Goal: Transaction & Acquisition: Book appointment/travel/reservation

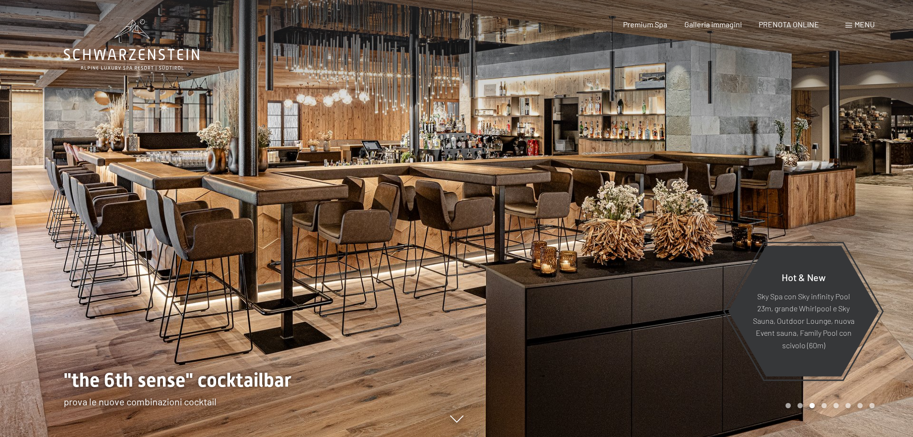
click at [852, 27] on span at bounding box center [849, 25] width 7 height 5
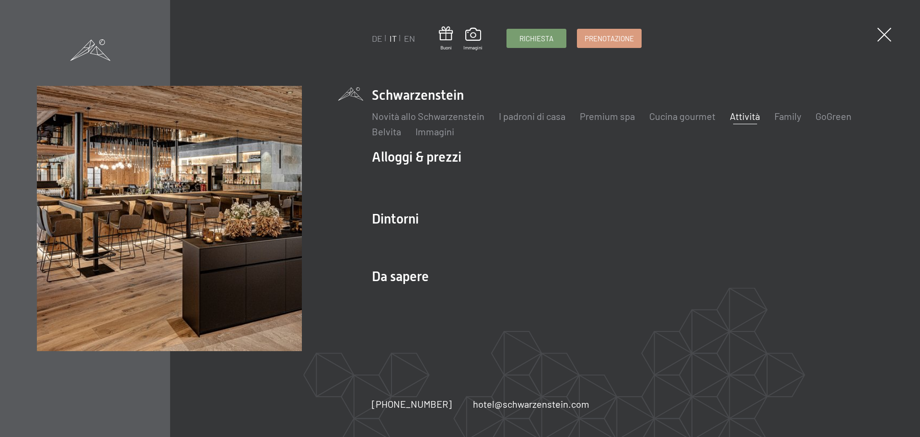
click at [745, 119] on link "Attività" at bounding box center [745, 116] width 30 height 12
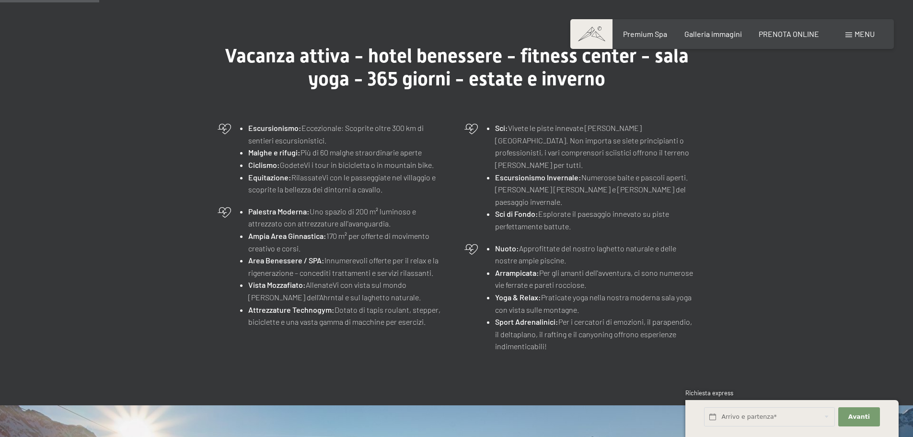
scroll to position [288, 0]
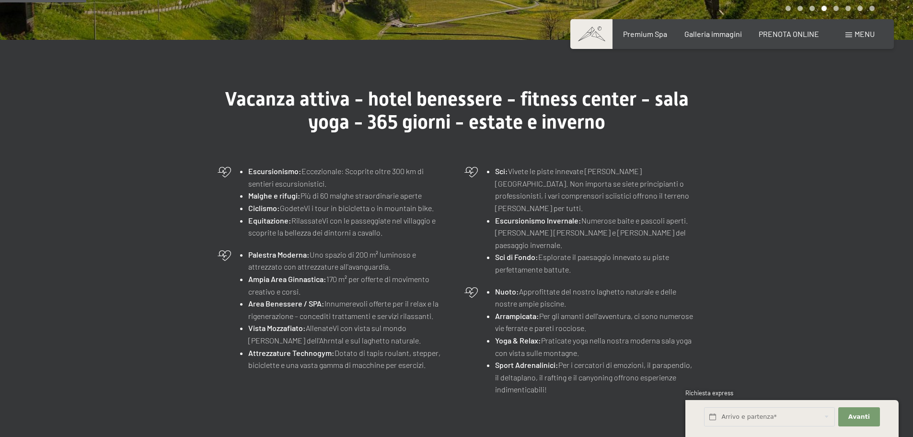
click at [797, 39] on div "Prenotazione Richiesta Premium Spa Galleria immagini PRENOTA ONLINE Menu DE IT …" at bounding box center [732, 34] width 285 height 11
click at [797, 37] on span "PRENOTA ONLINE" at bounding box center [789, 32] width 60 height 9
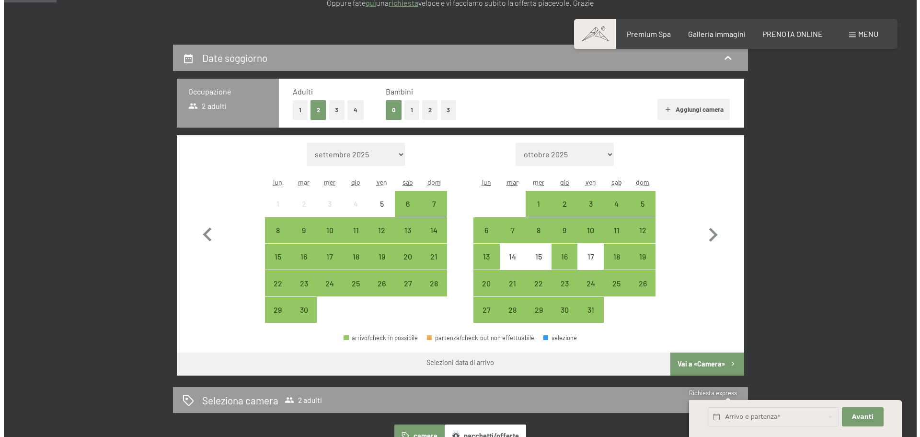
scroll to position [144, 0]
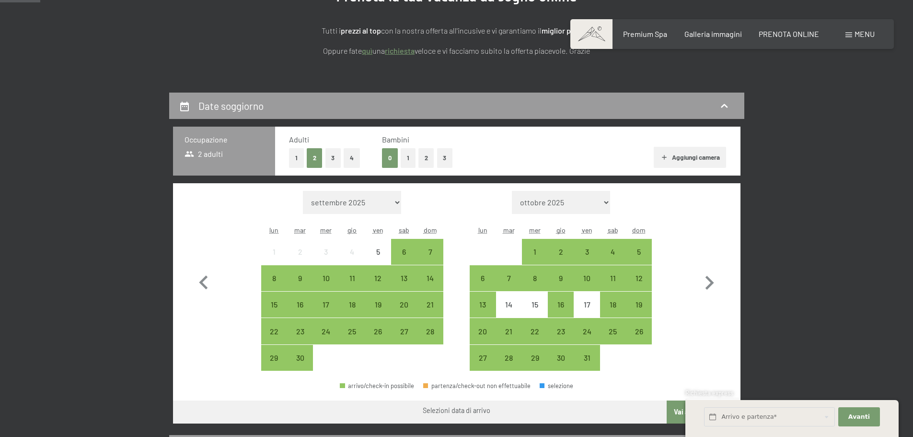
click at [869, 32] on span "Menu" at bounding box center [865, 33] width 20 height 9
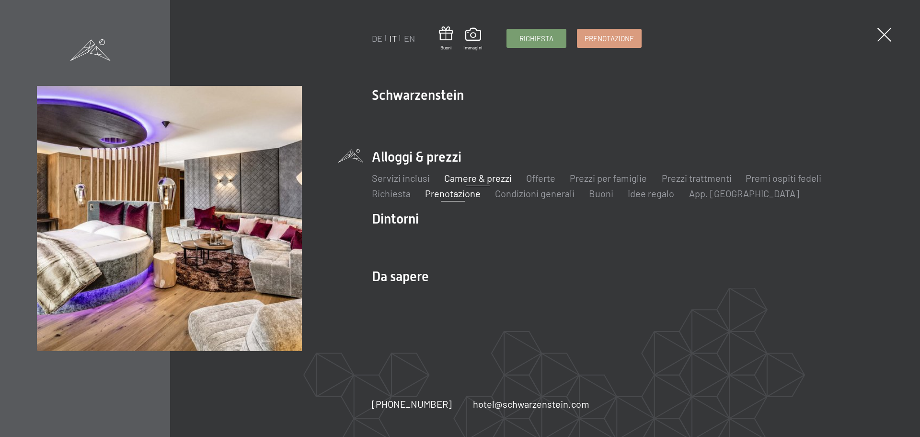
click at [483, 181] on link "Camere & prezzi" at bounding box center [478, 178] width 68 height 12
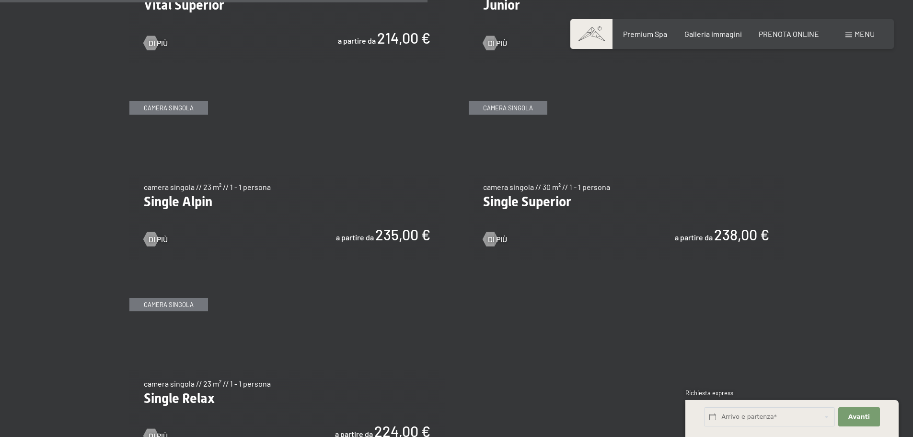
scroll to position [1534, 0]
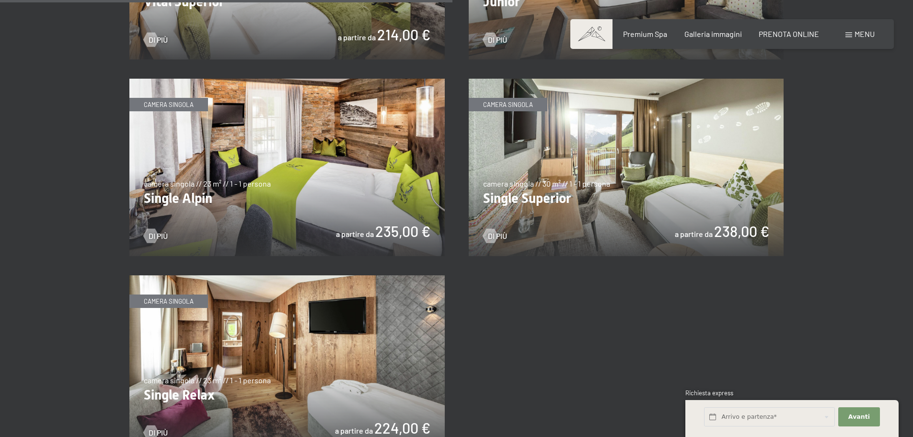
click at [292, 197] on img at bounding box center [286, 167] width 315 height 177
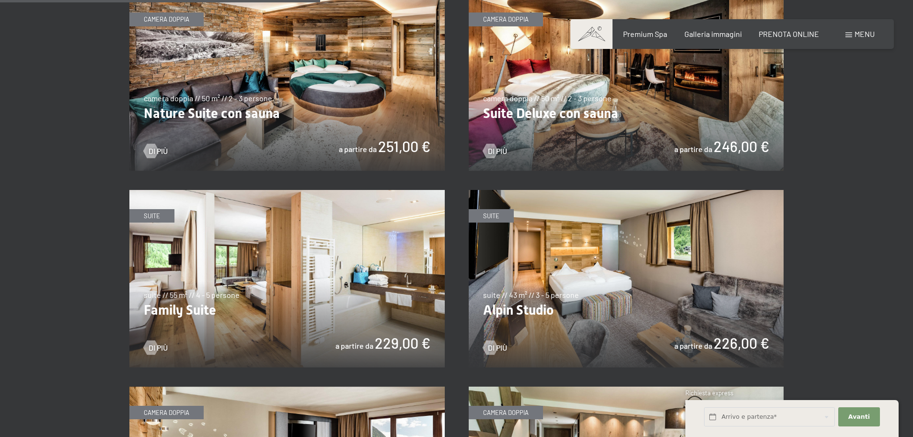
scroll to position [959, 0]
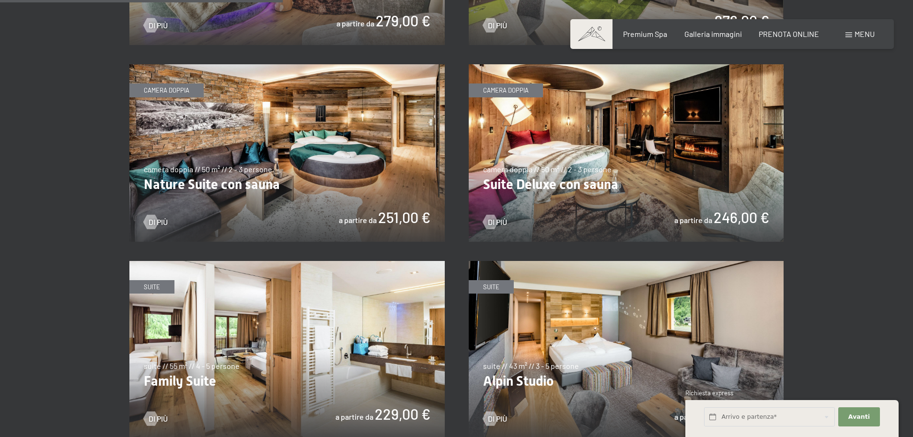
click at [679, 171] on img at bounding box center [626, 152] width 315 height 177
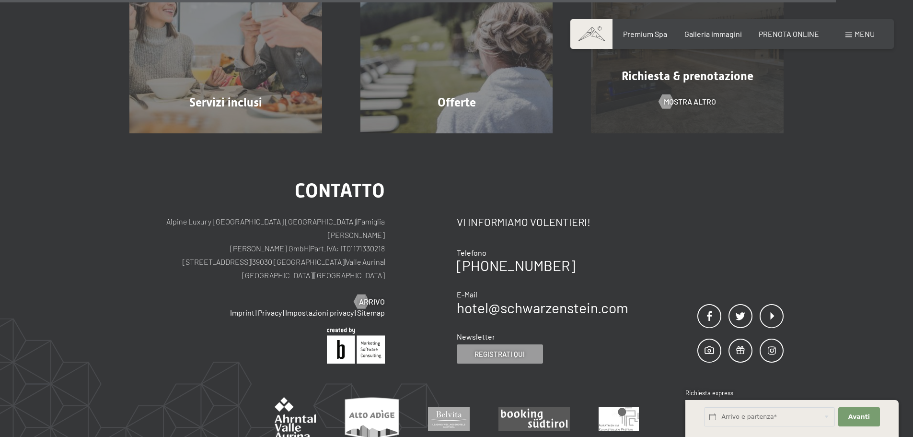
scroll to position [1118, 0]
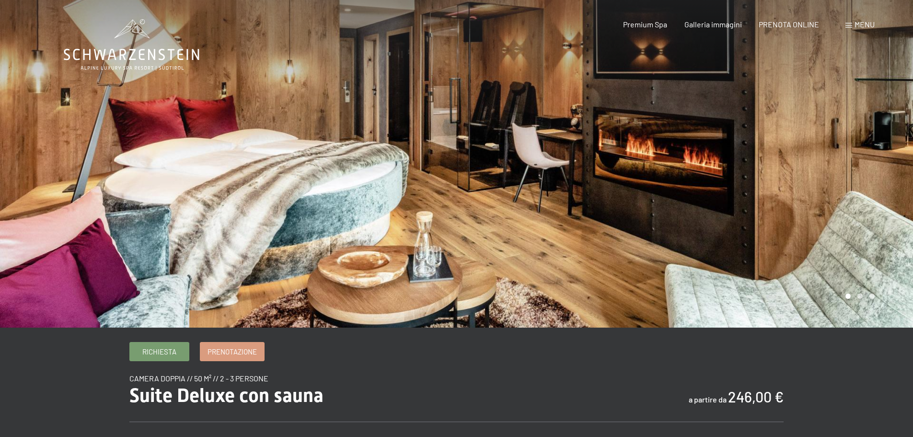
click at [797, 209] on div at bounding box center [685, 163] width 457 height 327
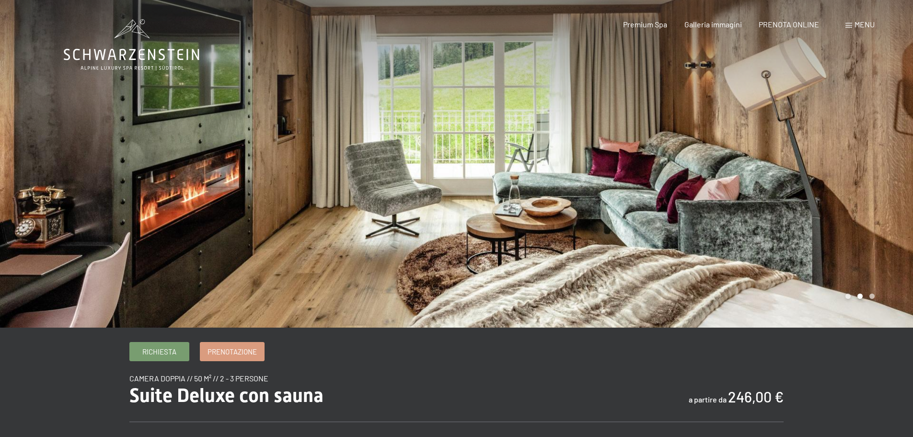
click at [822, 198] on div at bounding box center [685, 163] width 457 height 327
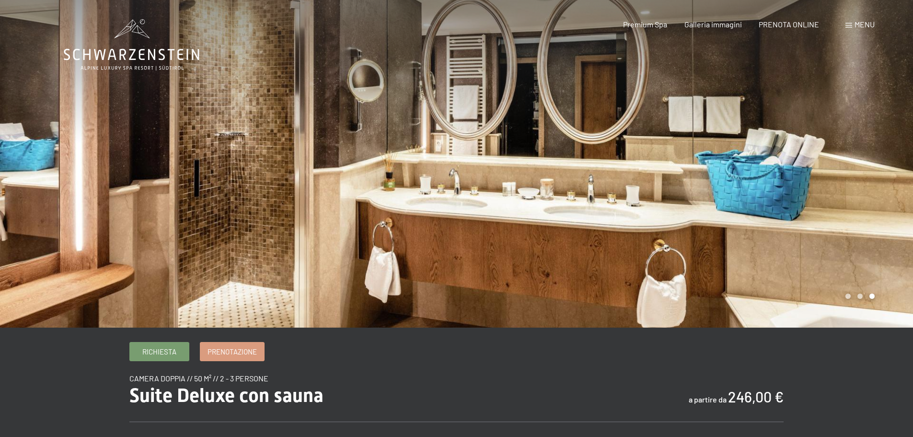
click at [822, 198] on div at bounding box center [685, 163] width 457 height 327
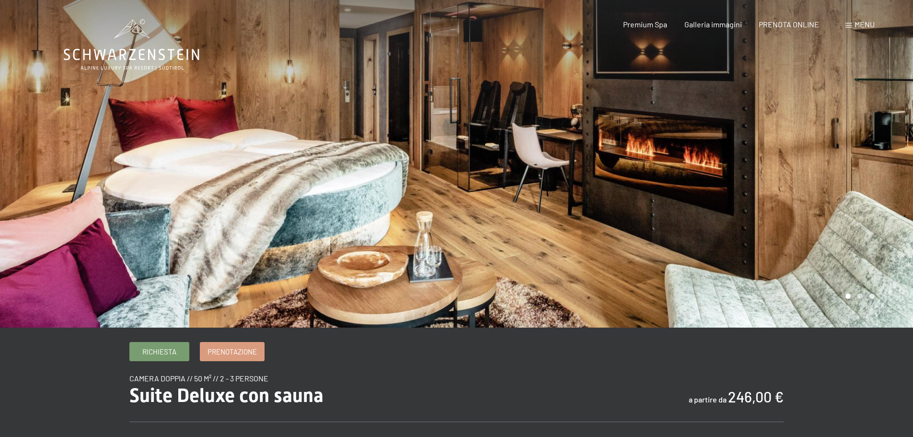
click at [822, 198] on div at bounding box center [685, 163] width 457 height 327
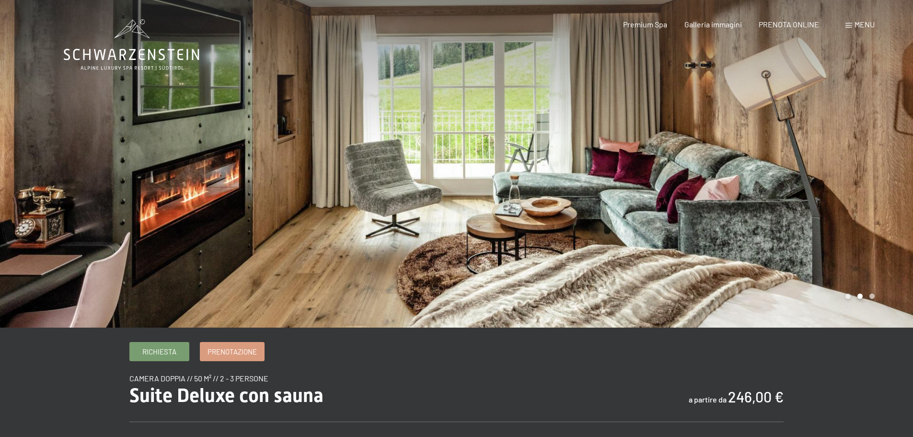
click at [822, 198] on div at bounding box center [685, 163] width 457 height 327
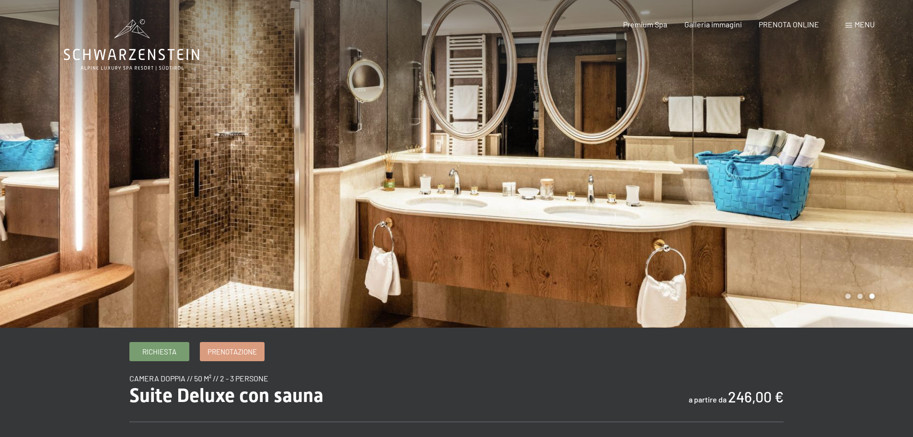
click at [822, 198] on div at bounding box center [685, 163] width 457 height 327
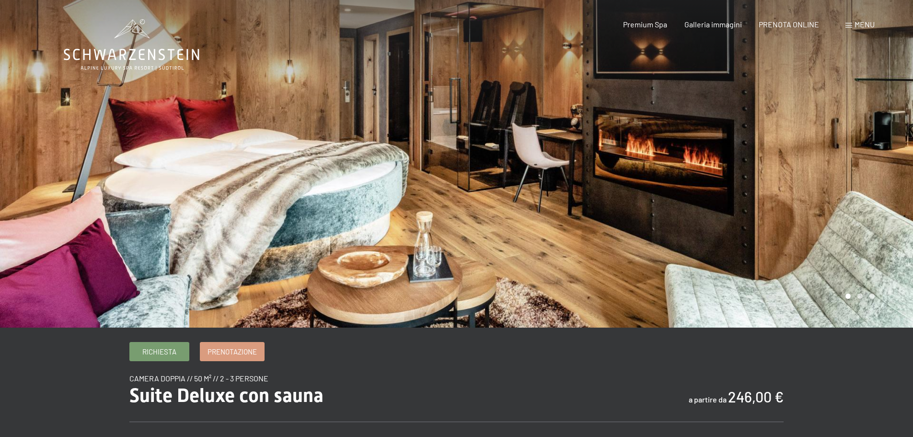
click at [855, 25] on span "Menu" at bounding box center [865, 24] width 20 height 9
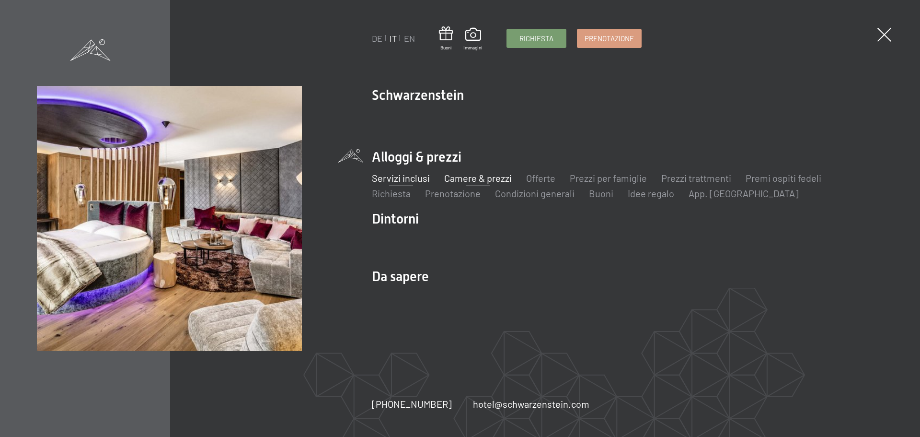
click at [424, 175] on link "Servizi inclusi" at bounding box center [401, 178] width 58 height 12
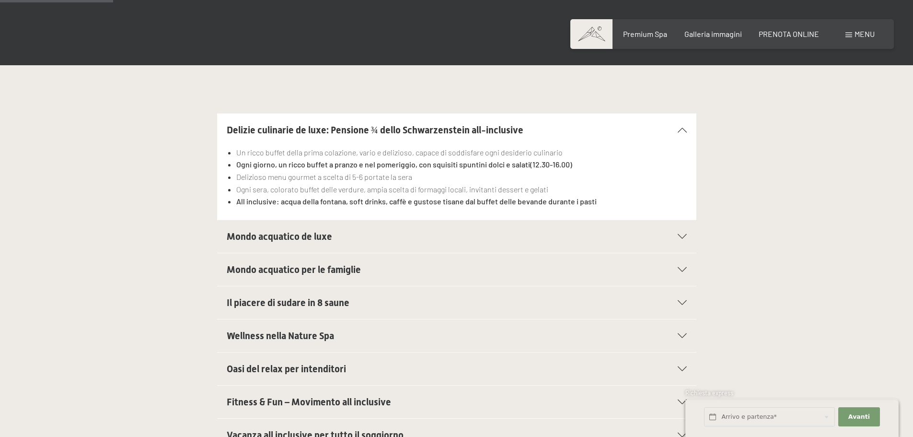
scroll to position [288, 0]
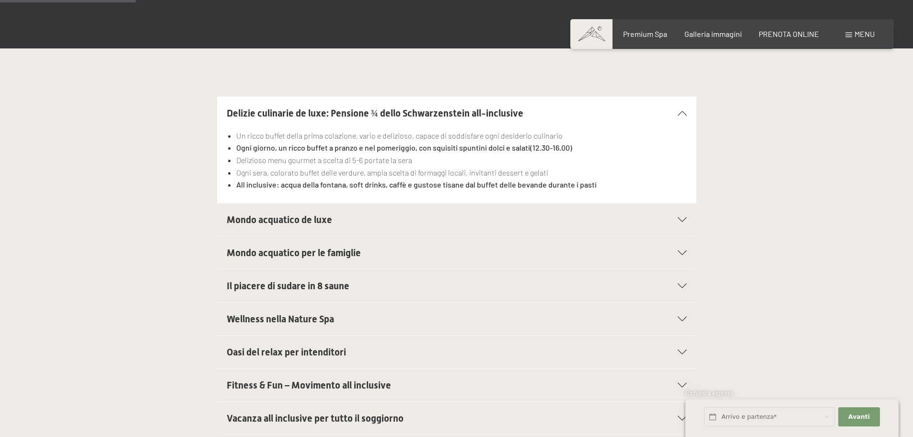
click at [260, 220] on span "Mondo acquatico de luxe" at bounding box center [279, 220] width 105 height 12
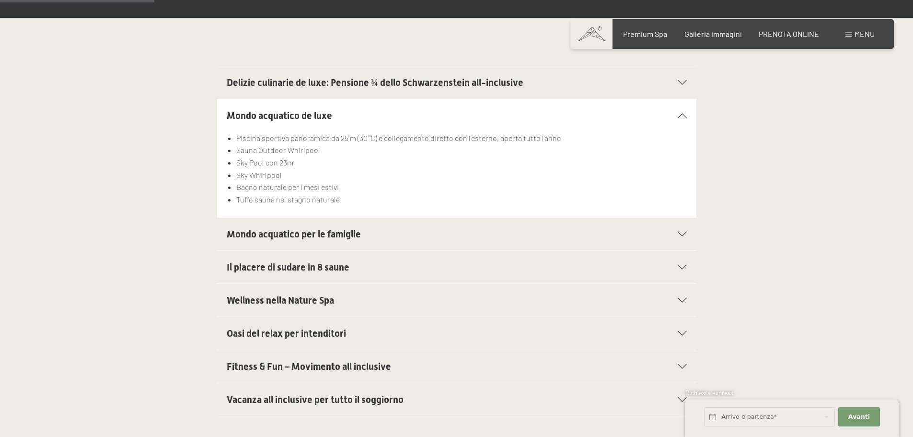
scroll to position [336, 0]
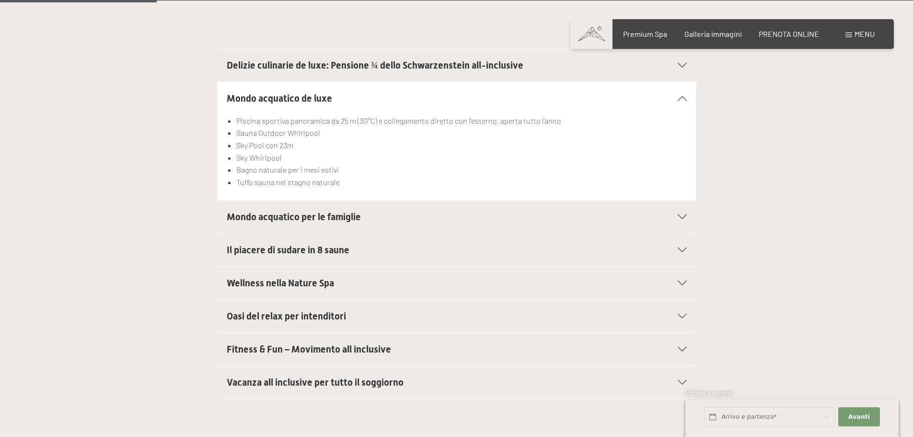
click at [262, 279] on span "Wellness nella Nature Spa" at bounding box center [280, 283] width 107 height 12
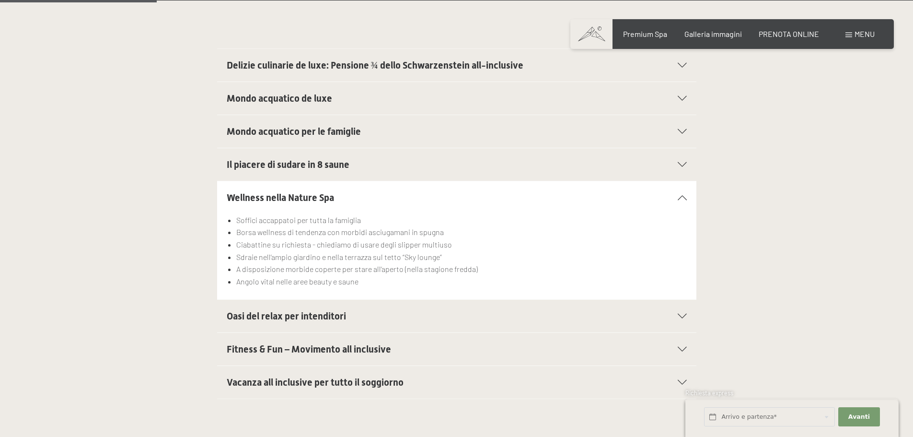
click at [332, 163] on span "Il piacere di sudare in 8 saune" at bounding box center [288, 165] width 123 height 12
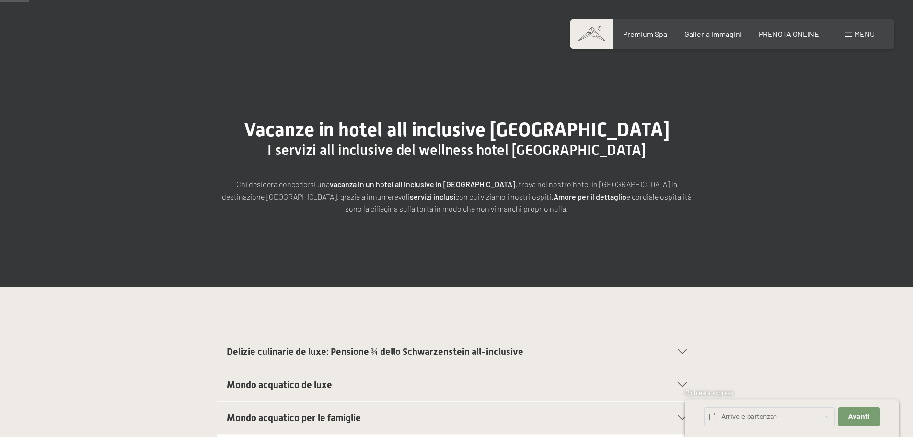
scroll to position [48, 0]
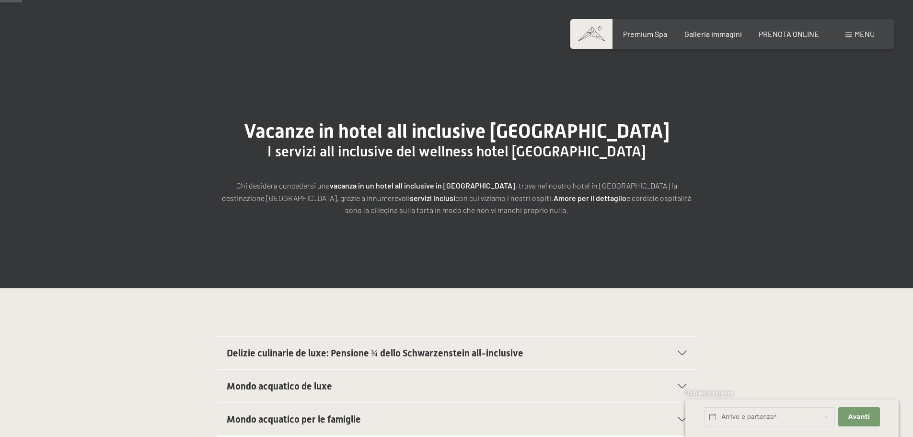
click at [791, 39] on div "Prenotazione Richiesta Premium Spa Galleria immagini PRENOTA ONLINE Menu DE IT …" at bounding box center [732, 34] width 285 height 11
click at [791, 35] on span "PRENOTA ONLINE" at bounding box center [789, 32] width 60 height 9
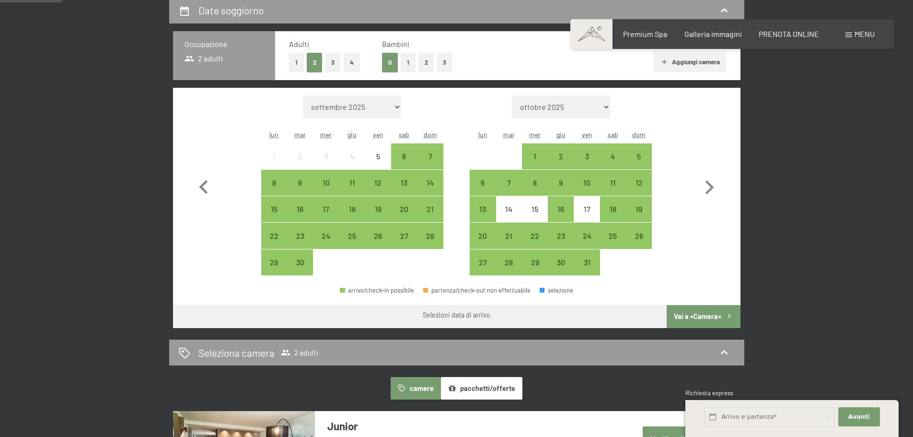
scroll to position [240, 0]
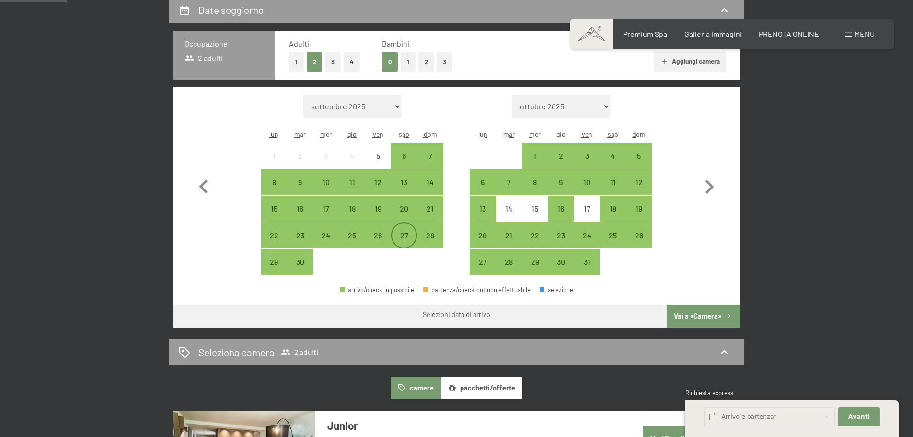
click at [408, 237] on div "27" at bounding box center [404, 244] width 24 height 24
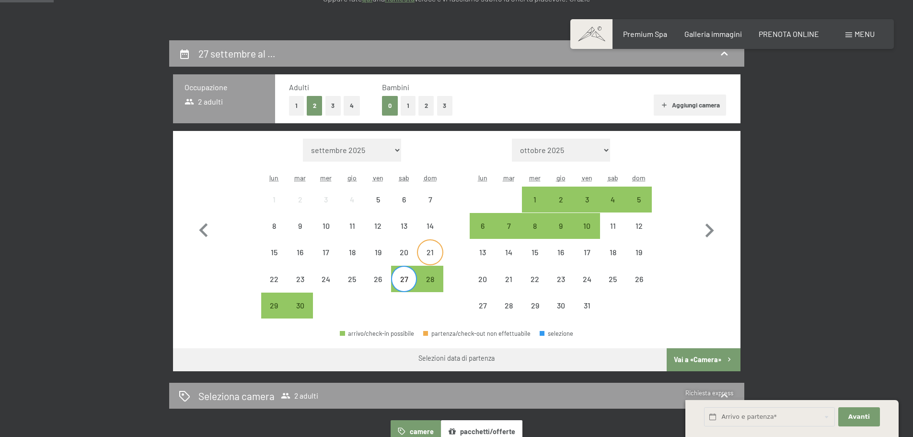
scroll to position [192, 0]
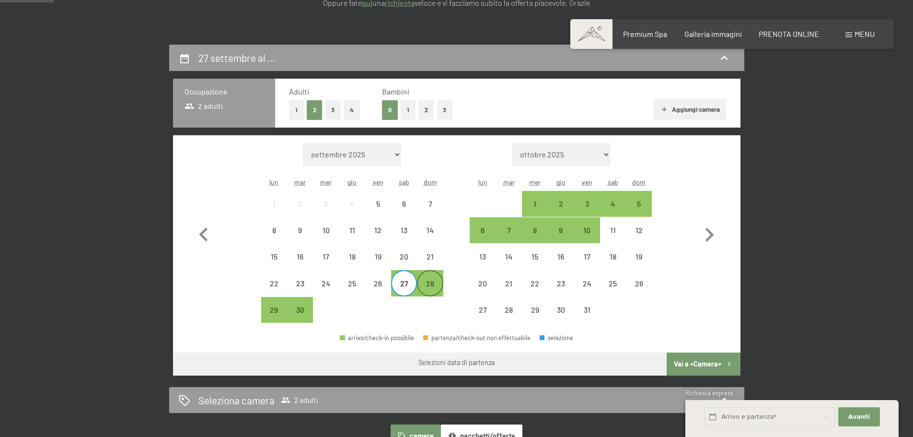
click at [431, 282] on div "28" at bounding box center [430, 291] width 24 height 24
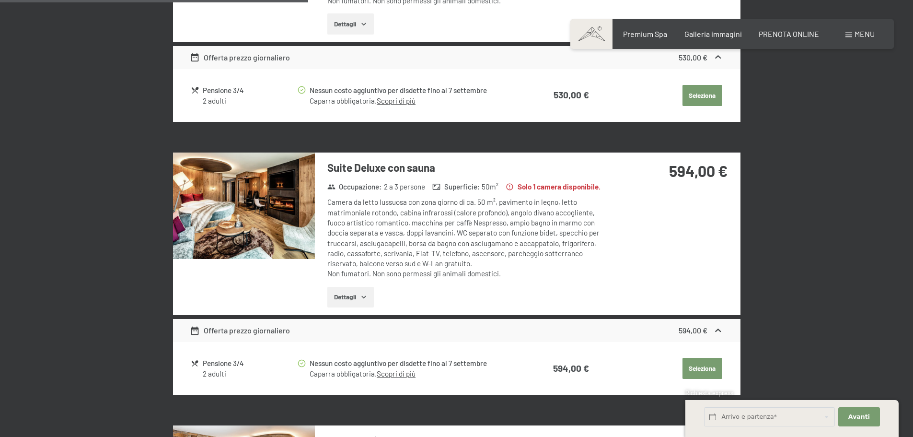
scroll to position [1055, 0]
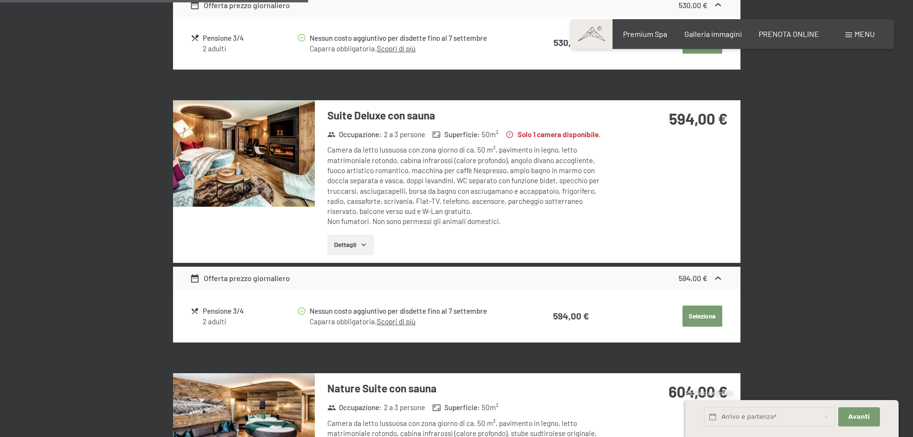
click at [405, 321] on link "Scopri di più" at bounding box center [396, 321] width 39 height 9
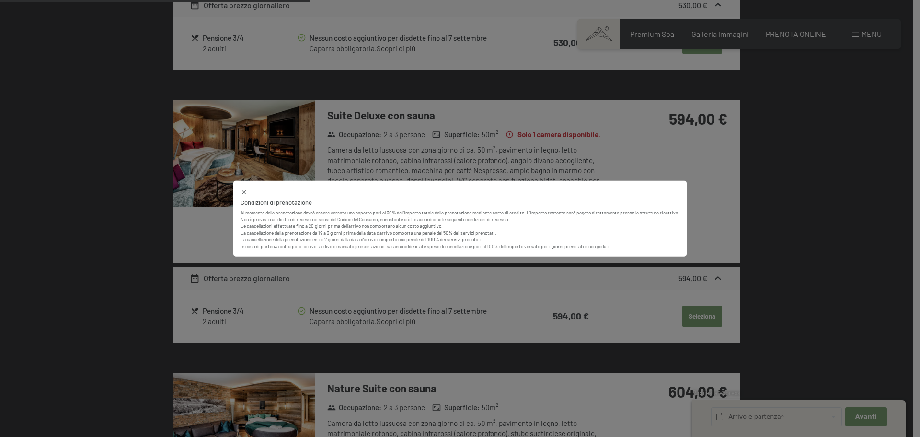
click at [241, 189] on icon at bounding box center [244, 191] width 7 height 7
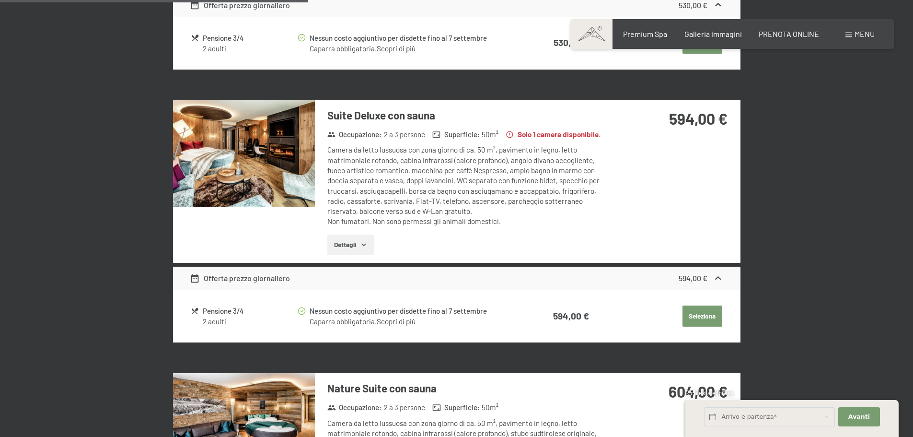
click at [707, 316] on button "Seleziona" at bounding box center [703, 315] width 40 height 21
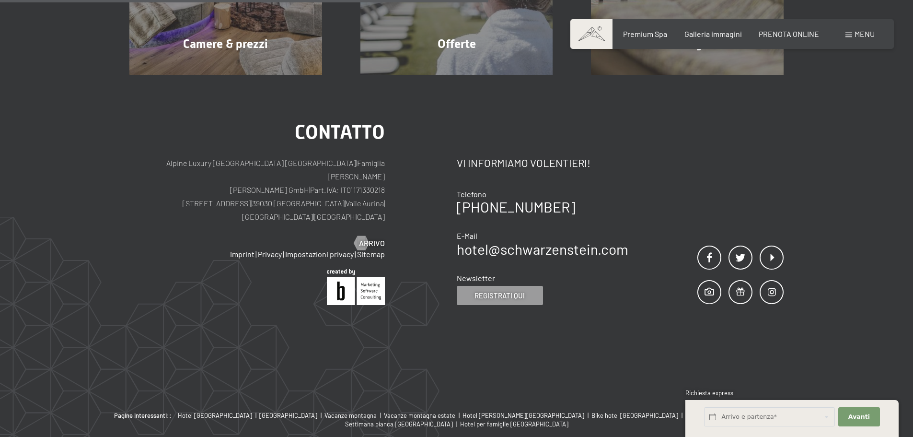
scroll to position [236, 0]
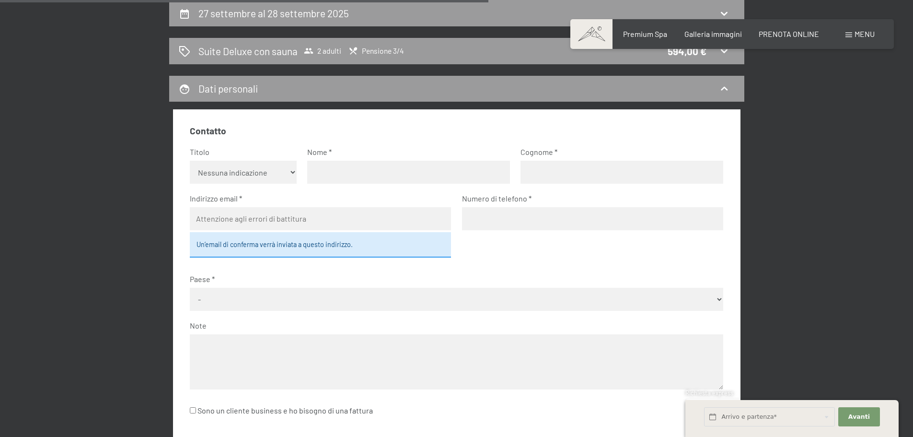
click at [286, 172] on select "Nessuna indicazione Sig.ra Sig." at bounding box center [243, 172] width 107 height 23
select select "m"
click at [190, 161] on select "Nessuna indicazione Sig.ra Sig." at bounding box center [243, 172] width 107 height 23
click at [134, 233] on div "27 settembre al 28 settembre 2025 Suite Deluxe con sauna 2 adulti Pensione 3/4 …" at bounding box center [456, 320] width 654 height 641
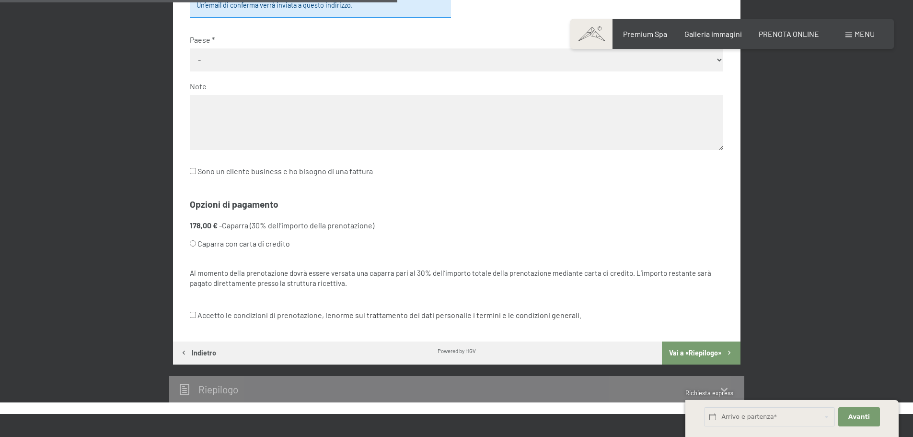
scroll to position [476, 0]
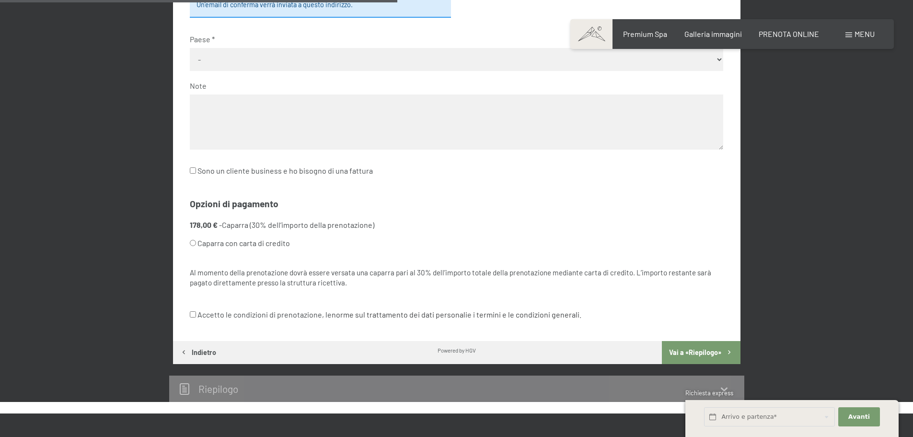
click at [193, 315] on input "Accetto le condizioni di prenotazione, le norme sul trattamento dei dati person…" at bounding box center [193, 314] width 6 height 6
checkbox input "true"
click at [132, 302] on div "27 settembre al 28 settembre 2025 Suite Deluxe con sauna 2 adulti Pensione 3/4 …" at bounding box center [456, 80] width 654 height 641
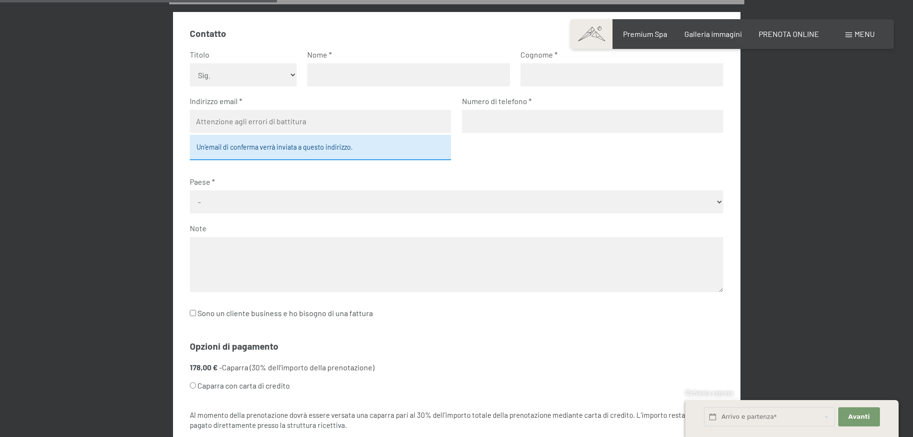
scroll to position [332, 0]
click at [154, 310] on div "27 settembre al 28 settembre 2025 Suite Deluxe con sauna 2 adulti Pensione 3/4 …" at bounding box center [456, 224] width 654 height 641
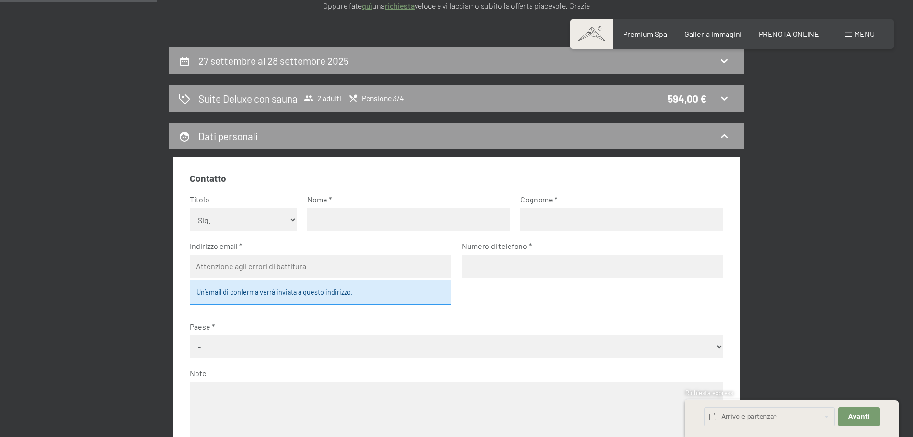
scroll to position [188, 0]
click at [336, 225] on input "text" at bounding box center [408, 220] width 203 height 23
type input "[PERSON_NAME]"
click at [566, 223] on input "text" at bounding box center [622, 220] width 203 height 23
click at [574, 221] on input "text" at bounding box center [622, 220] width 203 height 23
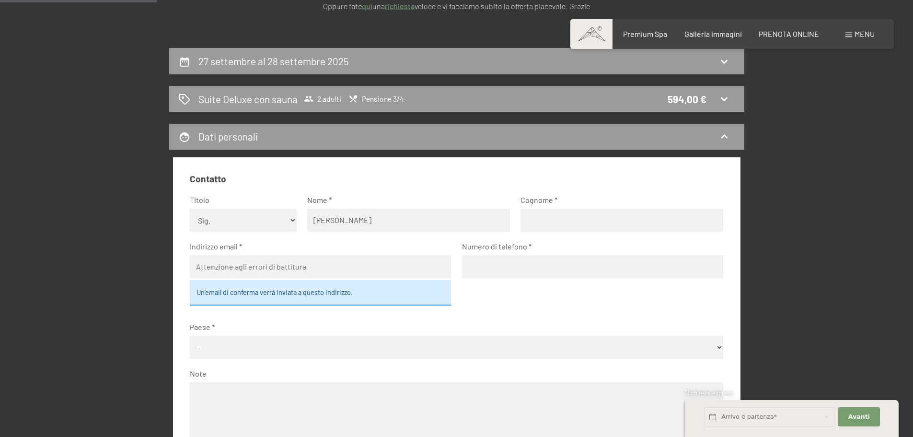
click at [574, 221] on input "text" at bounding box center [622, 220] width 203 height 23
type input "b"
type input "BRANDOLIN"
click at [300, 265] on input "email" at bounding box center [320, 266] width 261 height 23
type input "B"
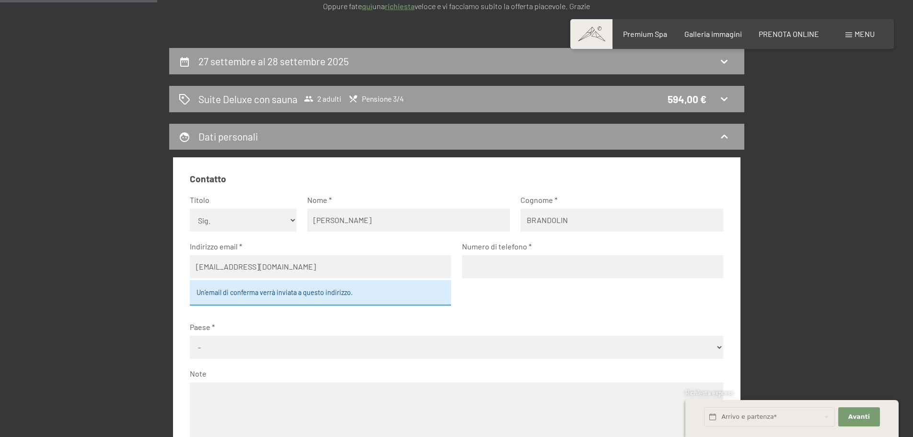
click at [522, 251] on label "Numero di telefono" at bounding box center [589, 246] width 254 height 11
click at [526, 259] on input "tel" at bounding box center [592, 266] width 261 height 23
click at [349, 262] on input "[EMAIL_ADDRESS][DOMAIN_NAME]" at bounding box center [320, 266] width 261 height 23
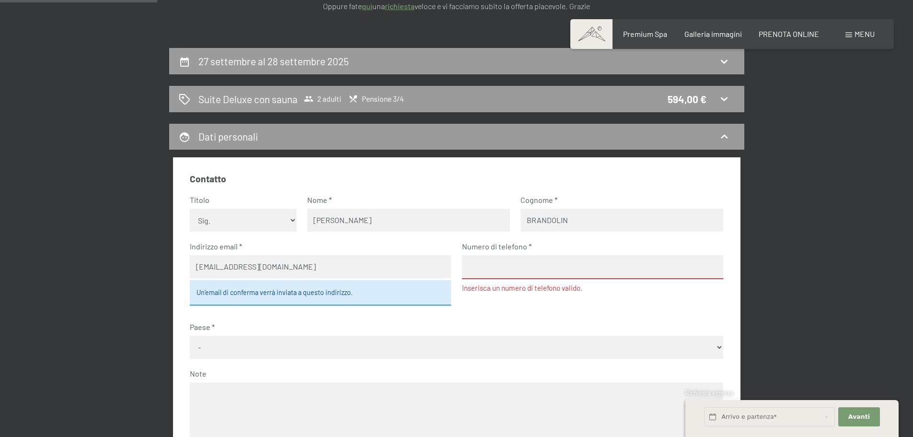
type input "[EMAIL_ADDRESS][DOMAIN_NAME]"
drag, startPoint x: 450, startPoint y: 269, endPoint x: 466, endPoint y: 269, distance: 16.3
click at [453, 269] on fieldset "Contatto Titolo Nessuna indicazione Sig.ra Sig. Nome [PERSON_NAME] BRANDOLIN In…" at bounding box center [457, 325] width 534 height 304
click at [492, 267] on input "tel" at bounding box center [592, 267] width 261 height 24
type input "3485716312"
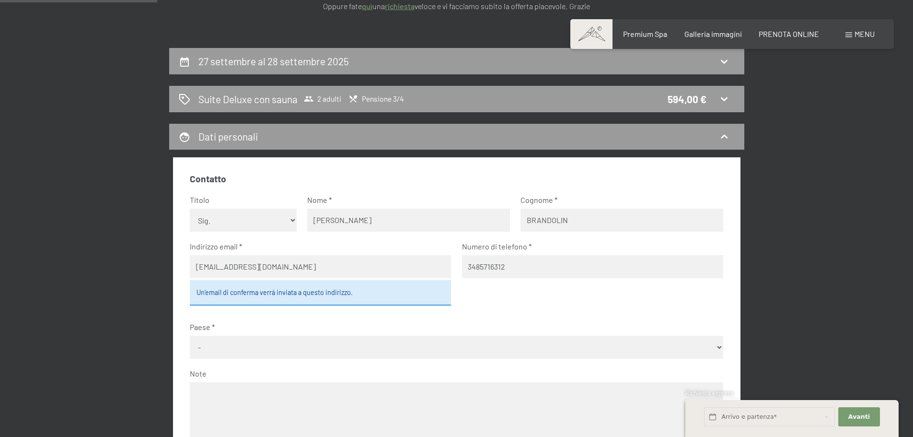
drag, startPoint x: 475, startPoint y: 307, endPoint x: 422, endPoint y: 316, distance: 53.1
click at [474, 307] on fieldset "Contatto Titolo Nessuna indicazione Sig.ra Sig. Nome [PERSON_NAME] BRANDOLIN In…" at bounding box center [457, 325] width 534 height 304
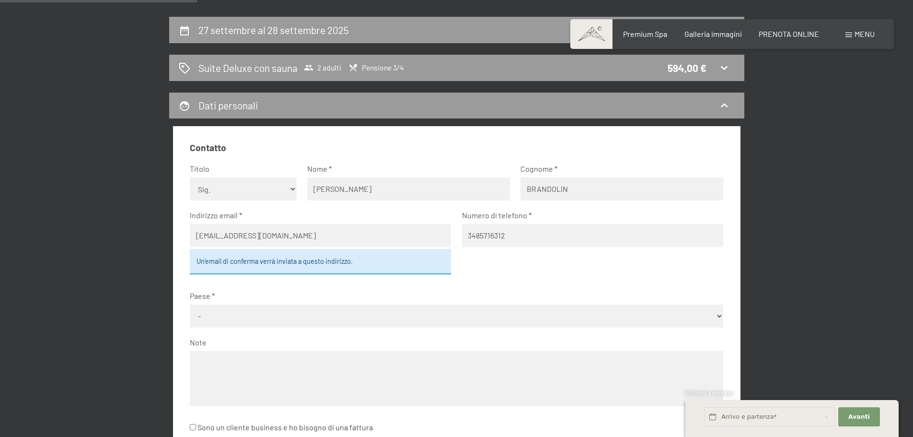
scroll to position [236, 0]
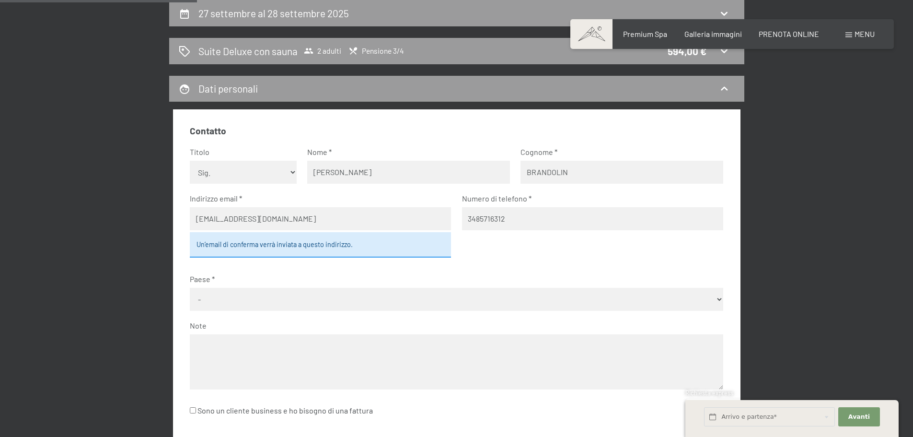
click at [276, 301] on select "- [GEOGRAPHIC_DATA] [GEOGRAPHIC_DATA] [GEOGRAPHIC_DATA] [GEOGRAPHIC_DATA] [GEOG…" at bounding box center [457, 299] width 534 height 23
select select "ITA"
click at [190, 288] on select "- [GEOGRAPHIC_DATA] [GEOGRAPHIC_DATA] [GEOGRAPHIC_DATA] [GEOGRAPHIC_DATA] [GEOG…" at bounding box center [457, 299] width 534 height 23
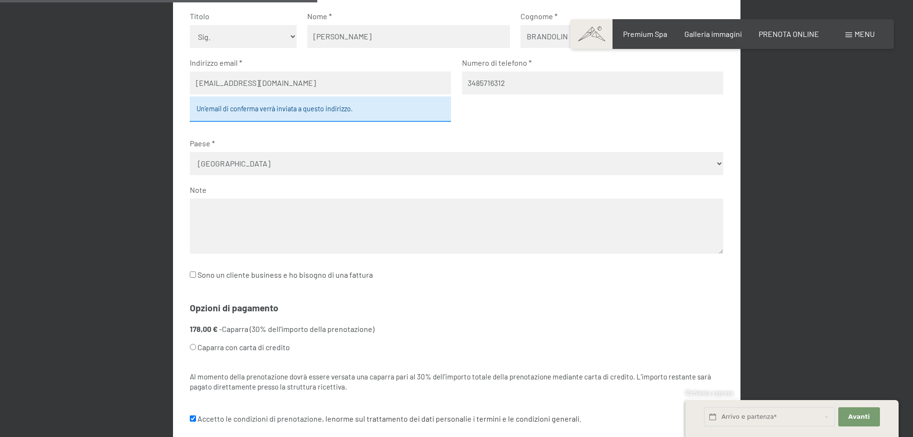
scroll to position [380, 0]
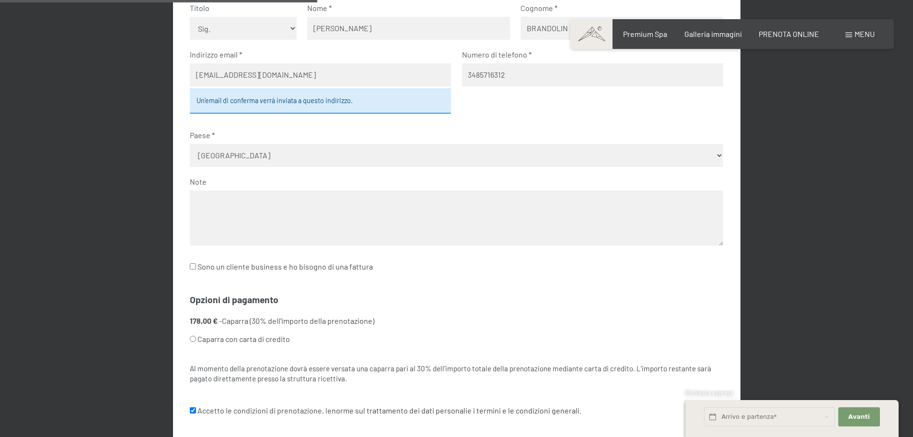
click at [255, 241] on textarea at bounding box center [457, 217] width 534 height 55
click at [256, 270] on label "Sono un cliente business e ho bisogno di una fattura" at bounding box center [281, 266] width 183 height 18
click at [253, 269] on label "Sono un cliente business e ho bisogno di una fattura" at bounding box center [281, 266] width 183 height 18
click at [196, 269] on input "Sono un cliente business e ho bisogno di una fattura" at bounding box center [193, 266] width 6 height 6
checkbox input "true"
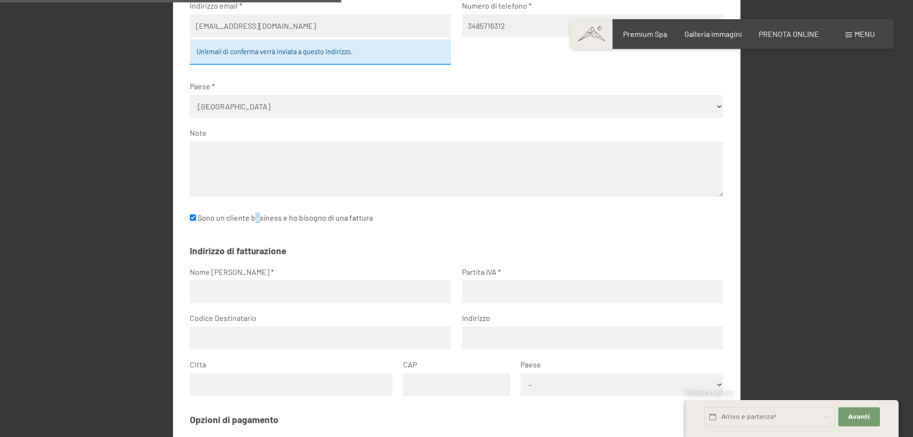
scroll to position [476, 0]
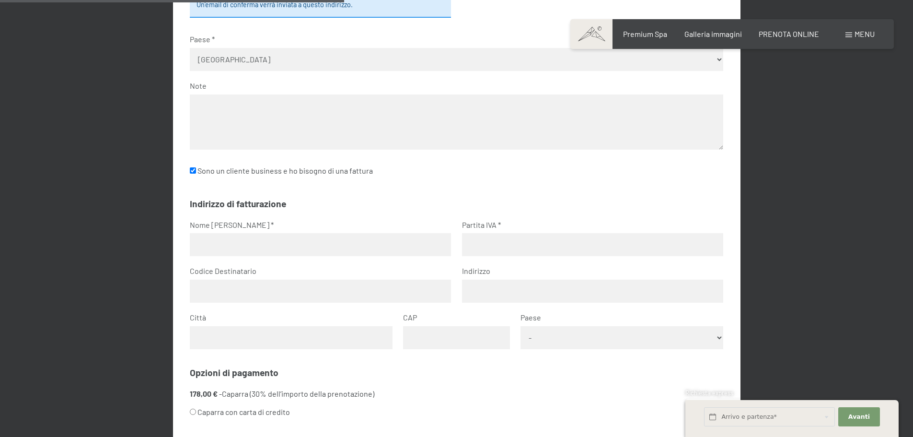
click at [248, 253] on input "text" at bounding box center [320, 244] width 261 height 23
type input "L'Antica Ricetta srls"
type input "[STREET_ADDRESS]"
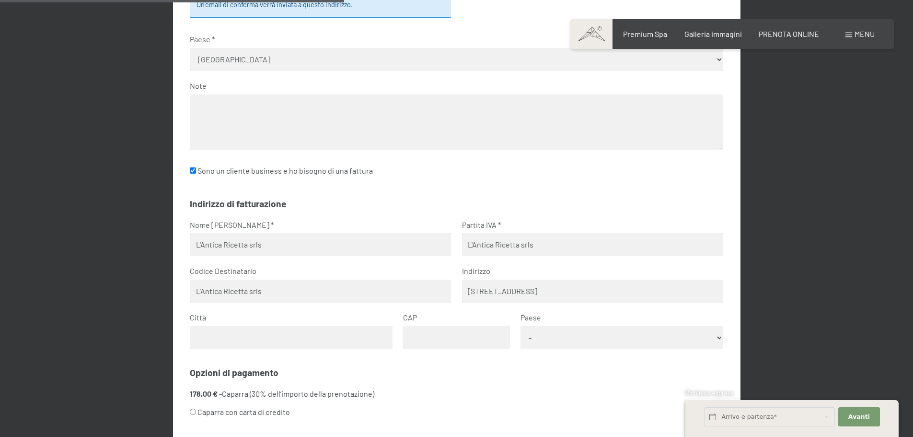
type input "Cormons"
type input "34071"
select select "ITA"
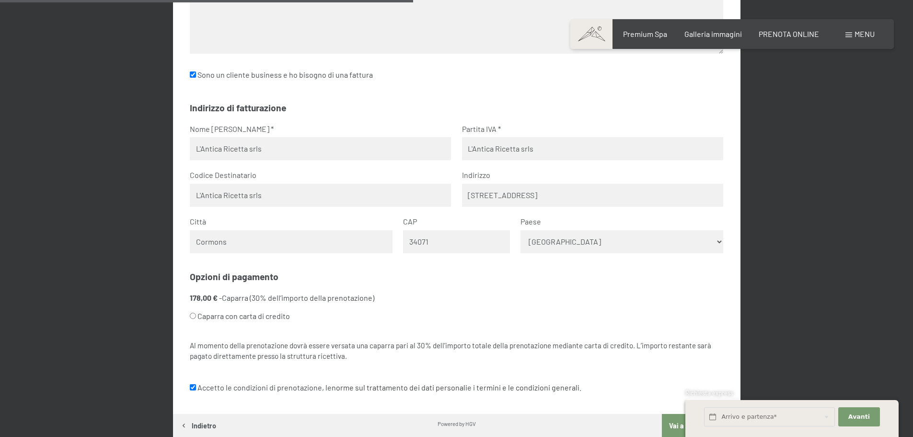
click at [216, 314] on label "Caparra con carta di credito" at bounding box center [445, 316] width 511 height 18
click at [196, 314] on input "Caparra con carta di credito" at bounding box center [193, 316] width 6 height 6
radio input "true"
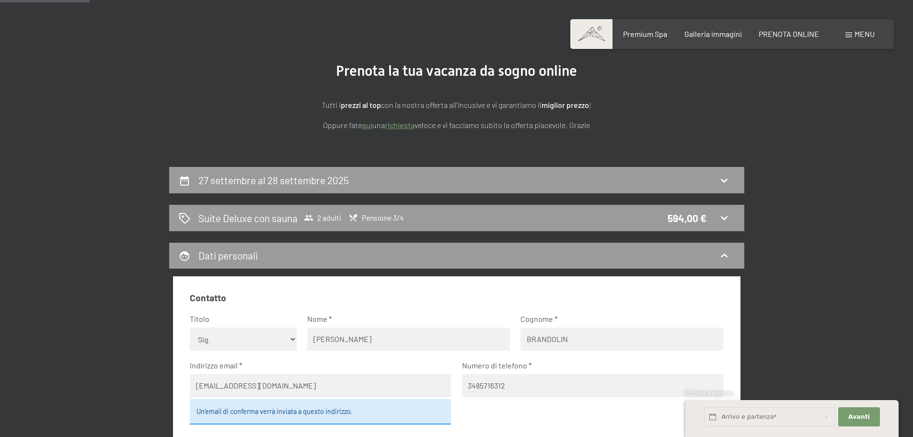
scroll to position [0, 0]
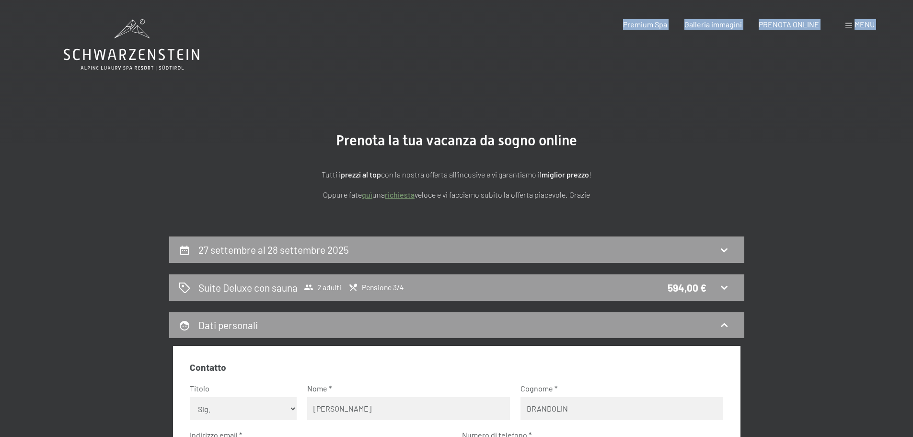
drag, startPoint x: 209, startPoint y: 56, endPoint x: 93, endPoint y: 55, distance: 117.0
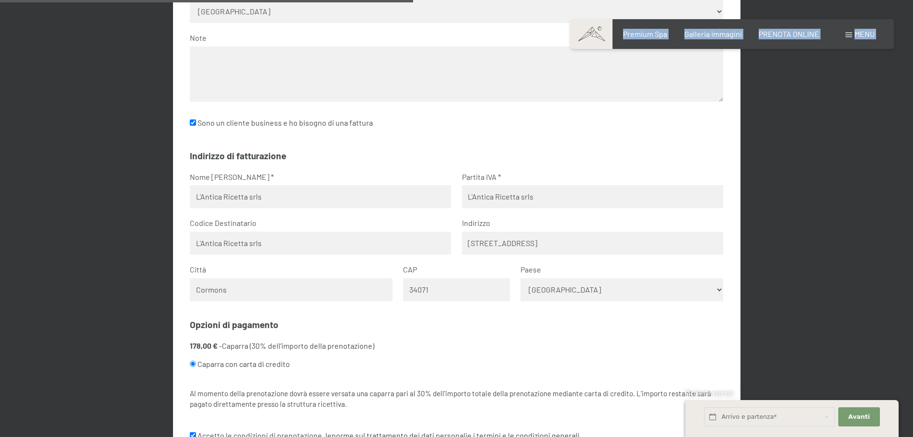
scroll to position [384, 0]
